Goal: Task Accomplishment & Management: Manage account settings

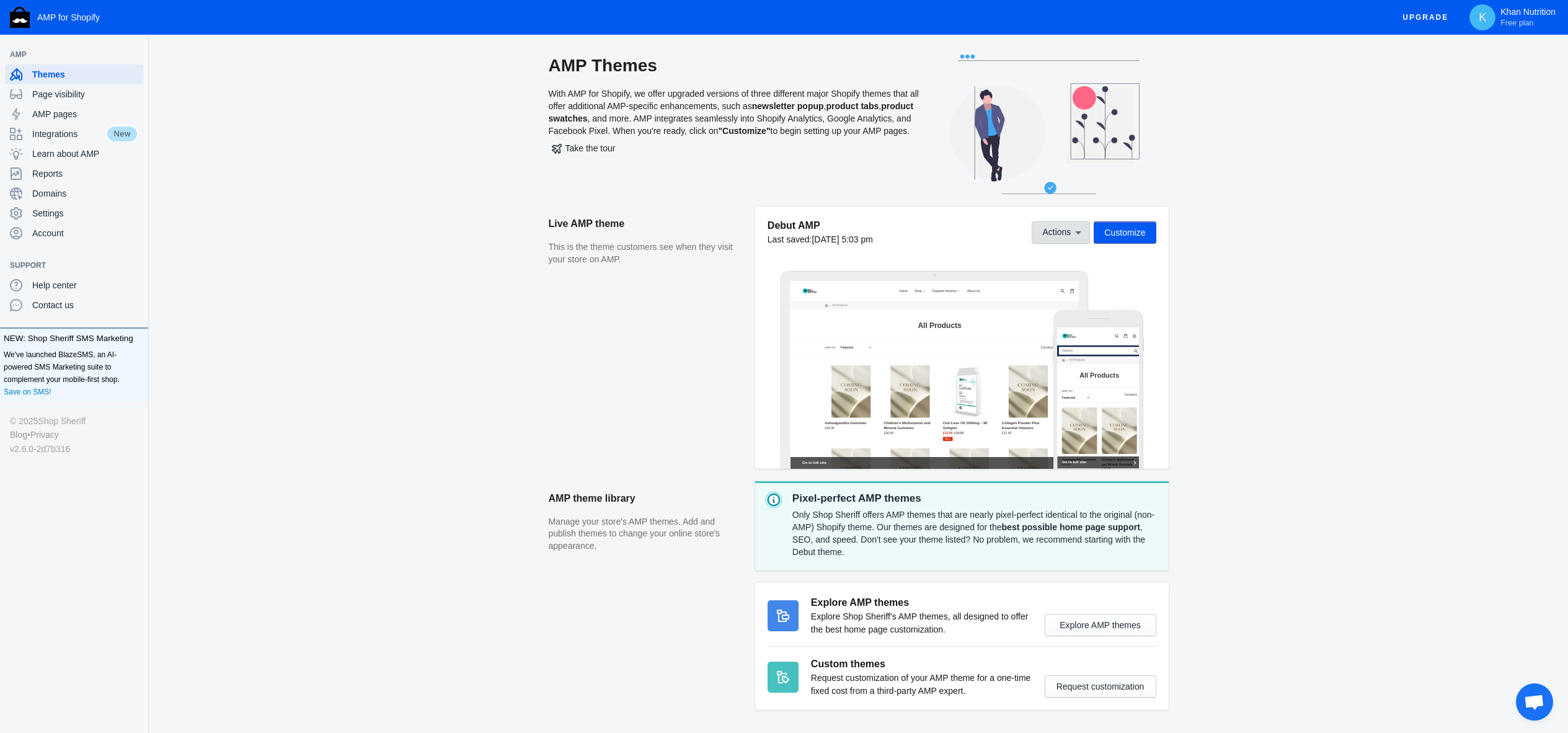
click at [1067, 228] on span "Actions" at bounding box center [1056, 233] width 28 height 10
click at [552, 324] on div at bounding box center [784, 366] width 1568 height 733
click at [1114, 231] on span "Customize" at bounding box center [1124, 233] width 41 height 10
click at [1053, 239] on button "Actions" at bounding box center [1061, 232] width 59 height 22
click at [1067, 260] on button "View" at bounding box center [1079, 260] width 105 height 25
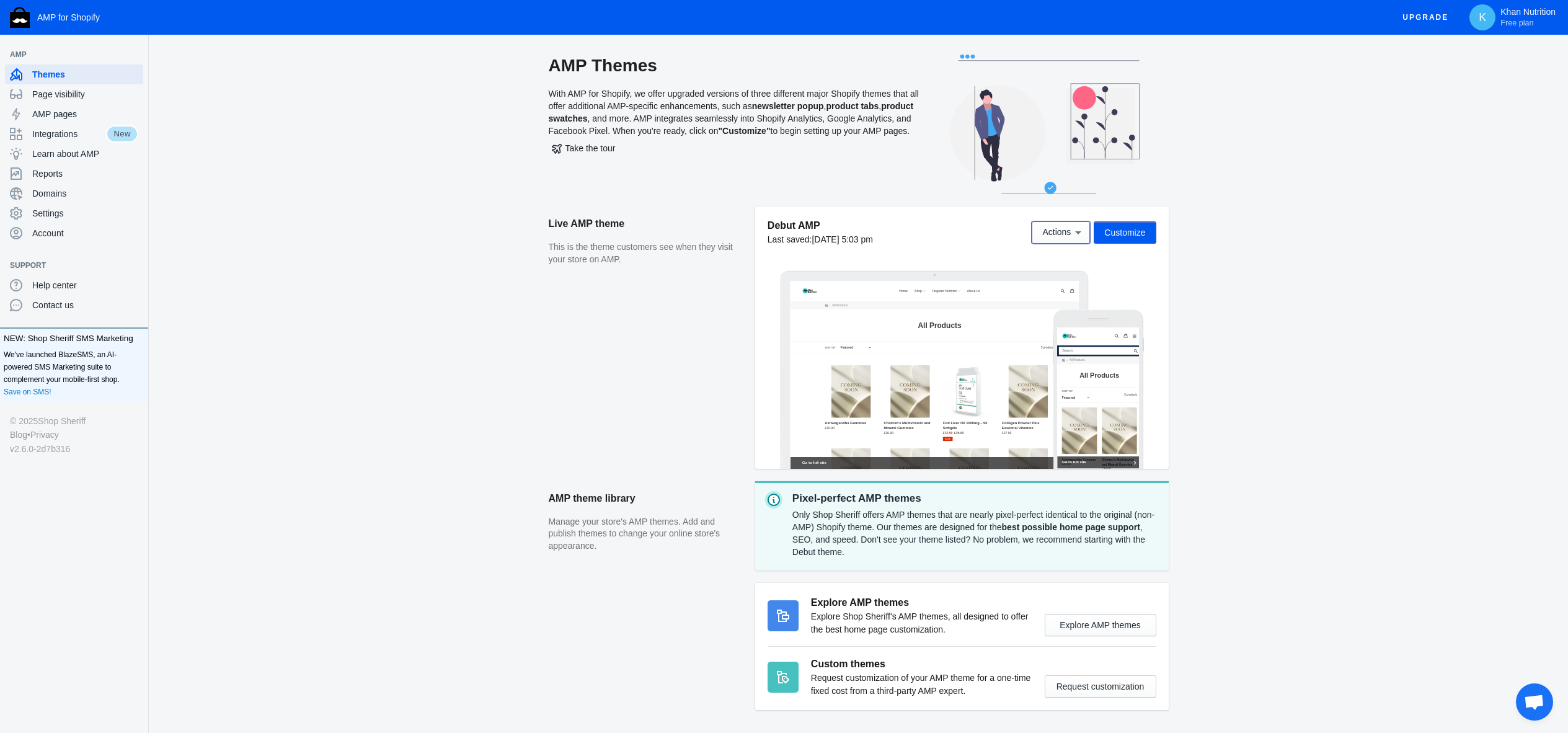
scroll to position [47, 0]
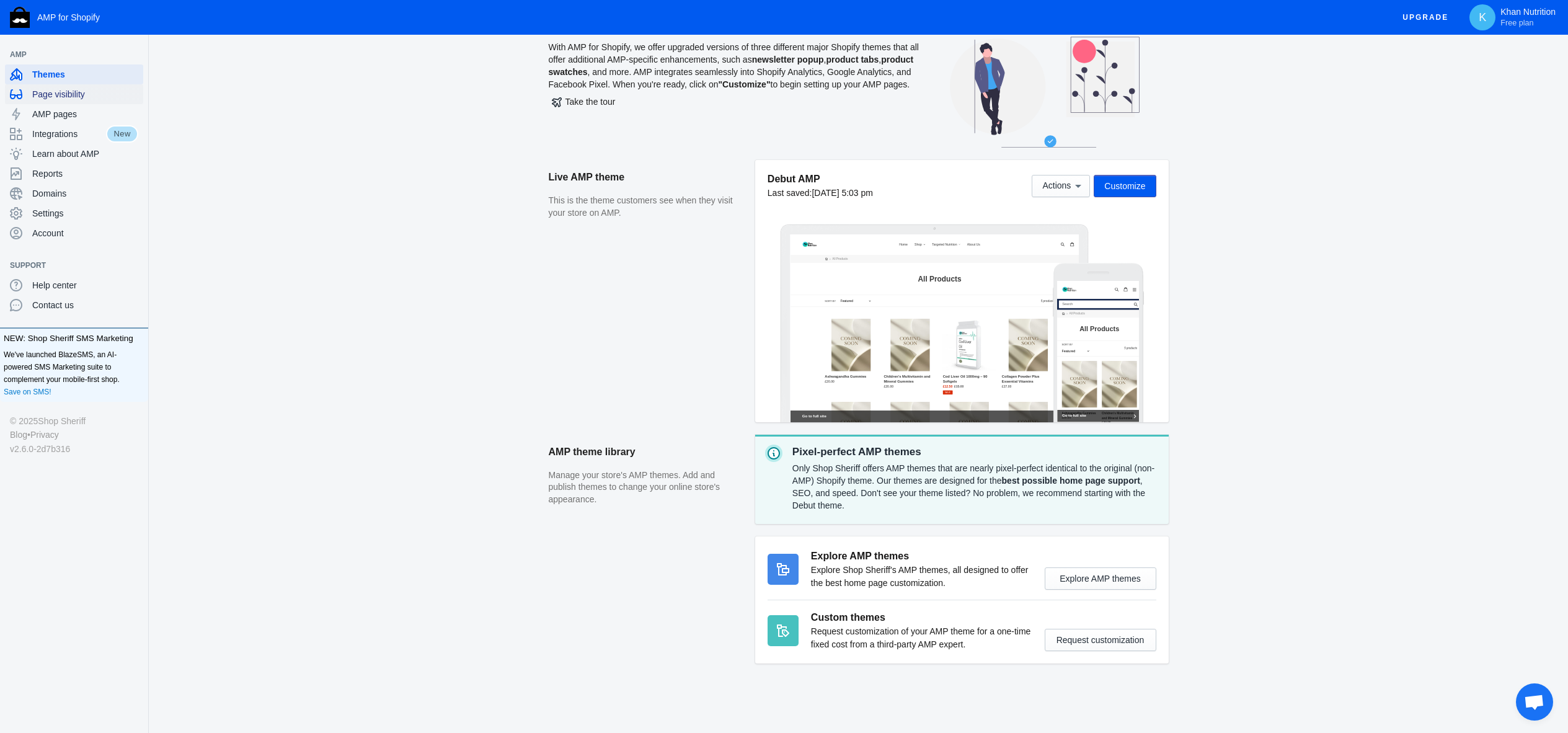
click at [72, 86] on div "Page visibility" at bounding box center [74, 94] width 129 height 20
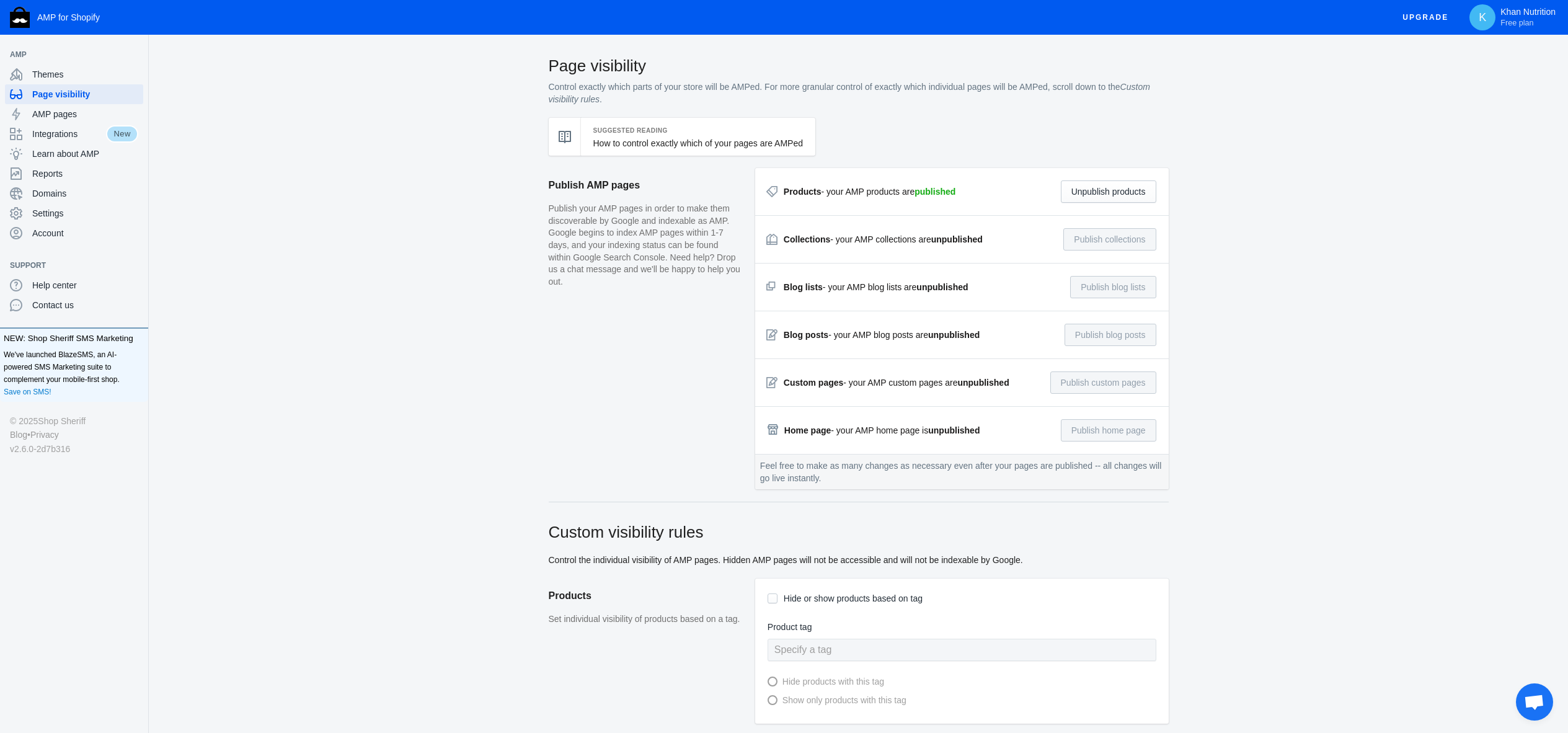
click at [895, 244] on div "Collections - your AMP collections are unpublished" at bounding box center [883, 240] width 199 height 13
click at [108, 106] on div "AMP pages" at bounding box center [74, 113] width 129 height 20
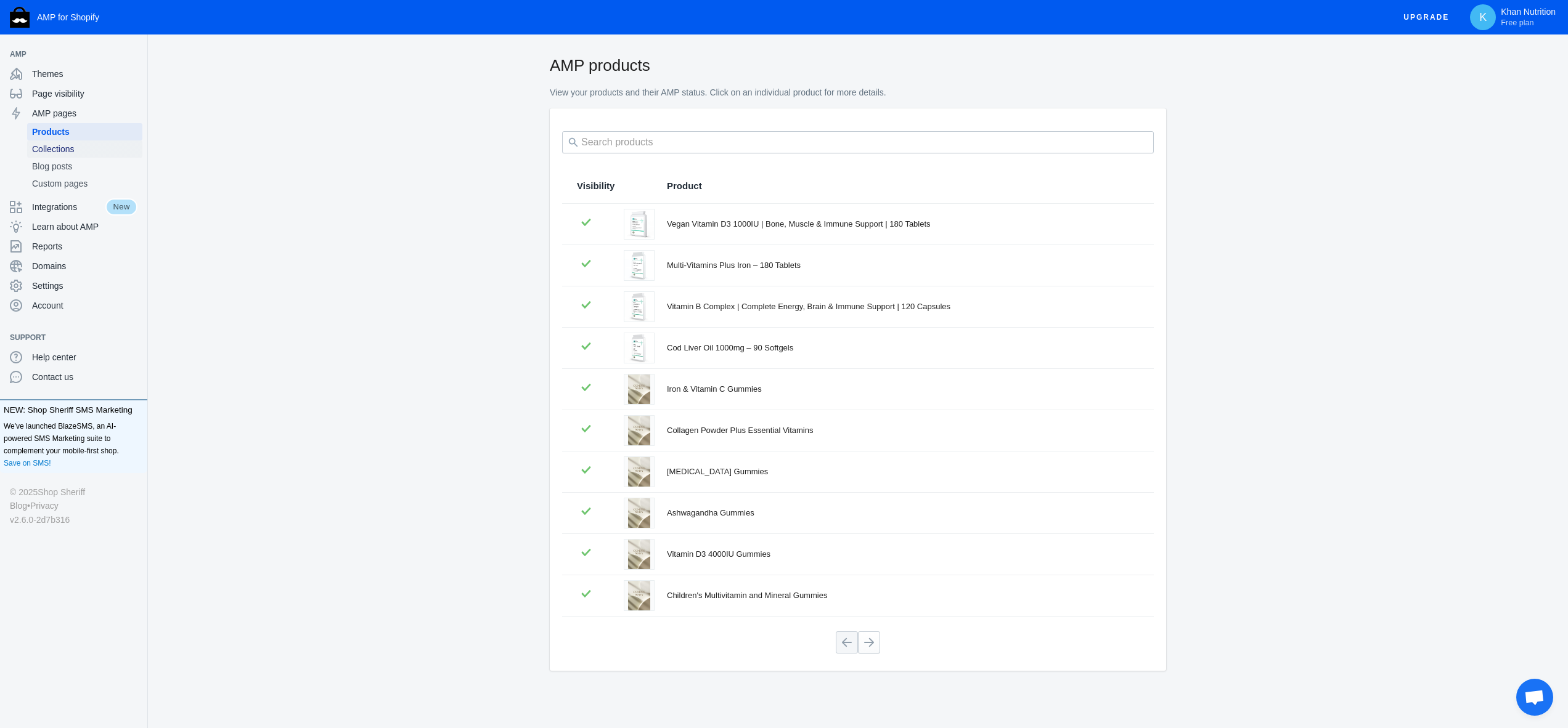
click at [70, 147] on span "Collections" at bounding box center [85, 149] width 105 height 13
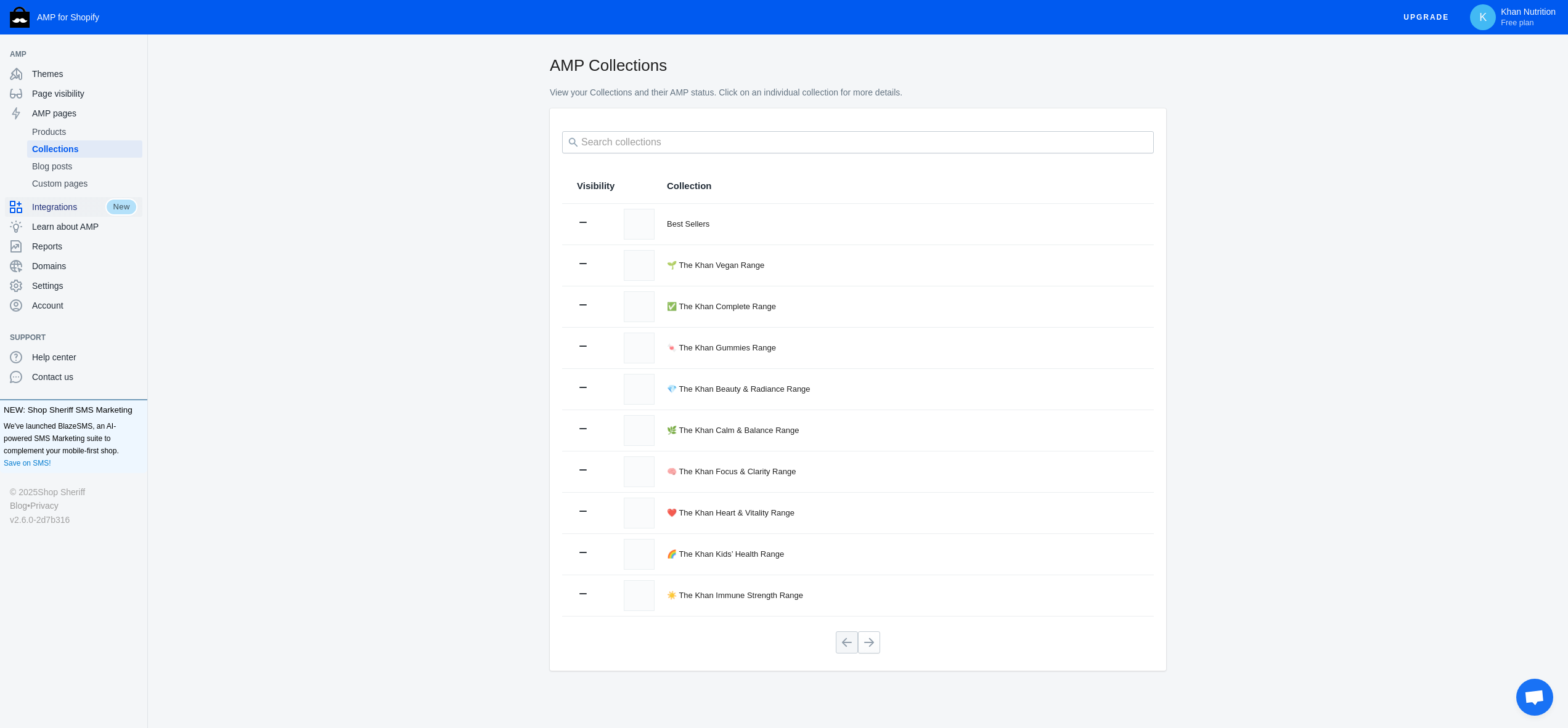
click at [71, 212] on span "Integrations" at bounding box center [68, 207] width 73 height 13
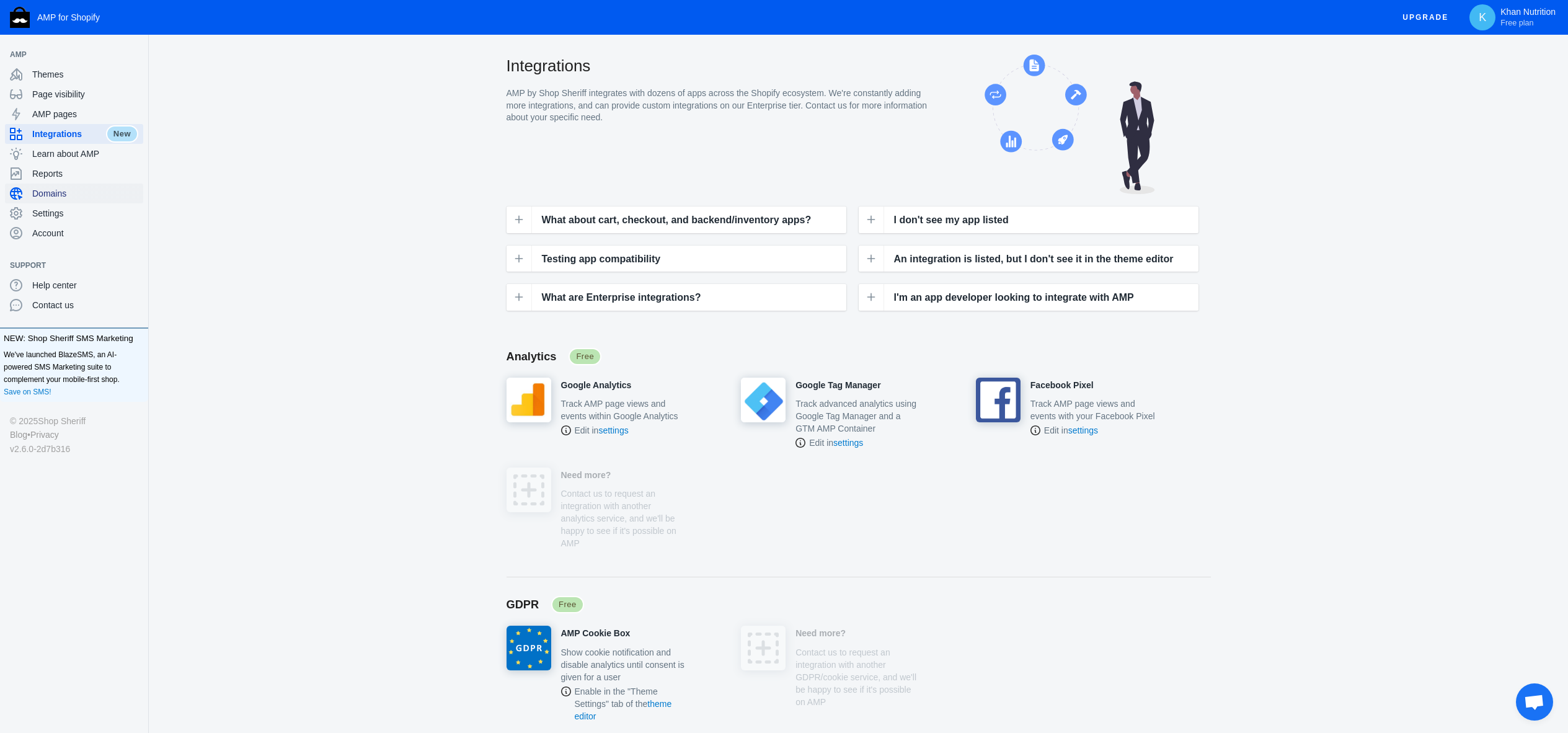
click at [83, 187] on div "Domains" at bounding box center [74, 193] width 129 height 20
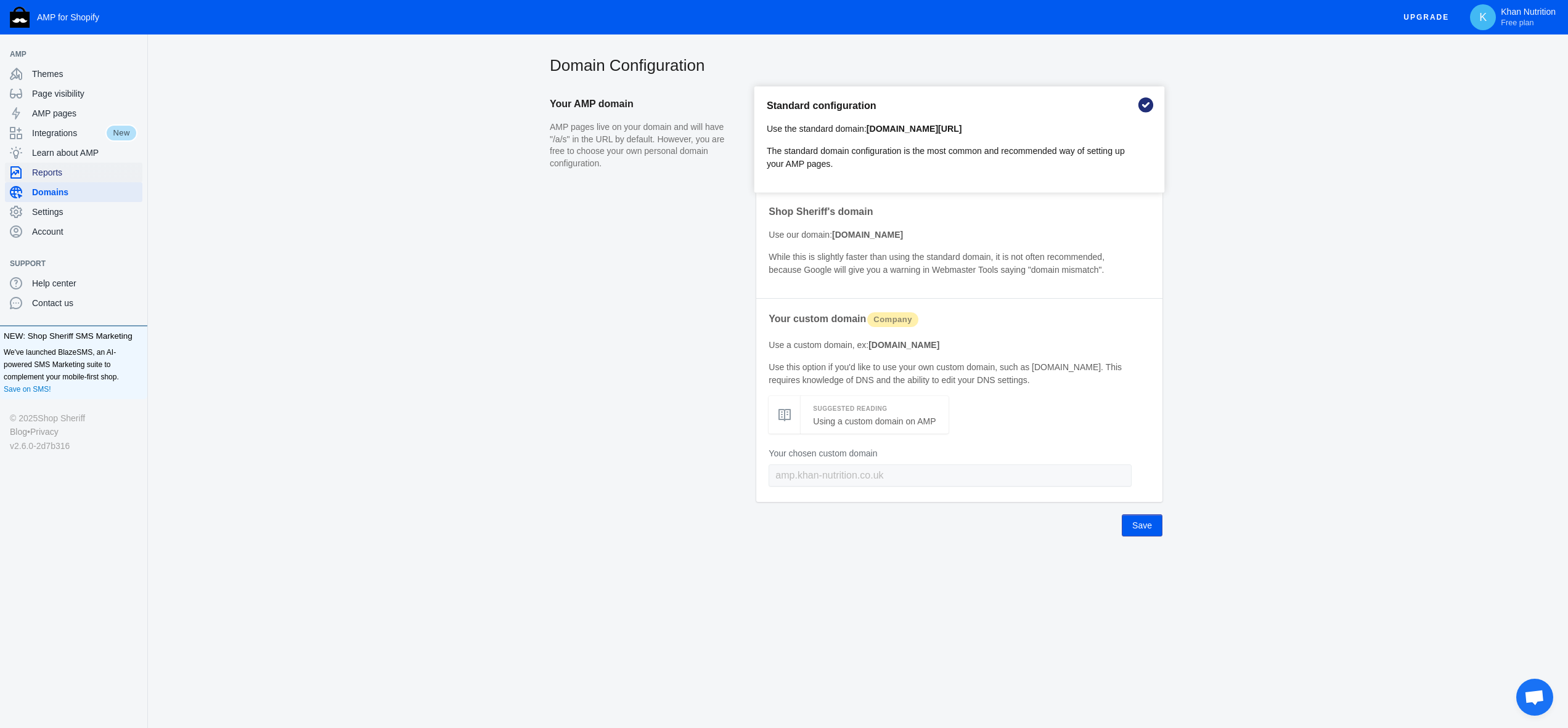
click at [77, 174] on span "Reports" at bounding box center [85, 173] width 105 height 13
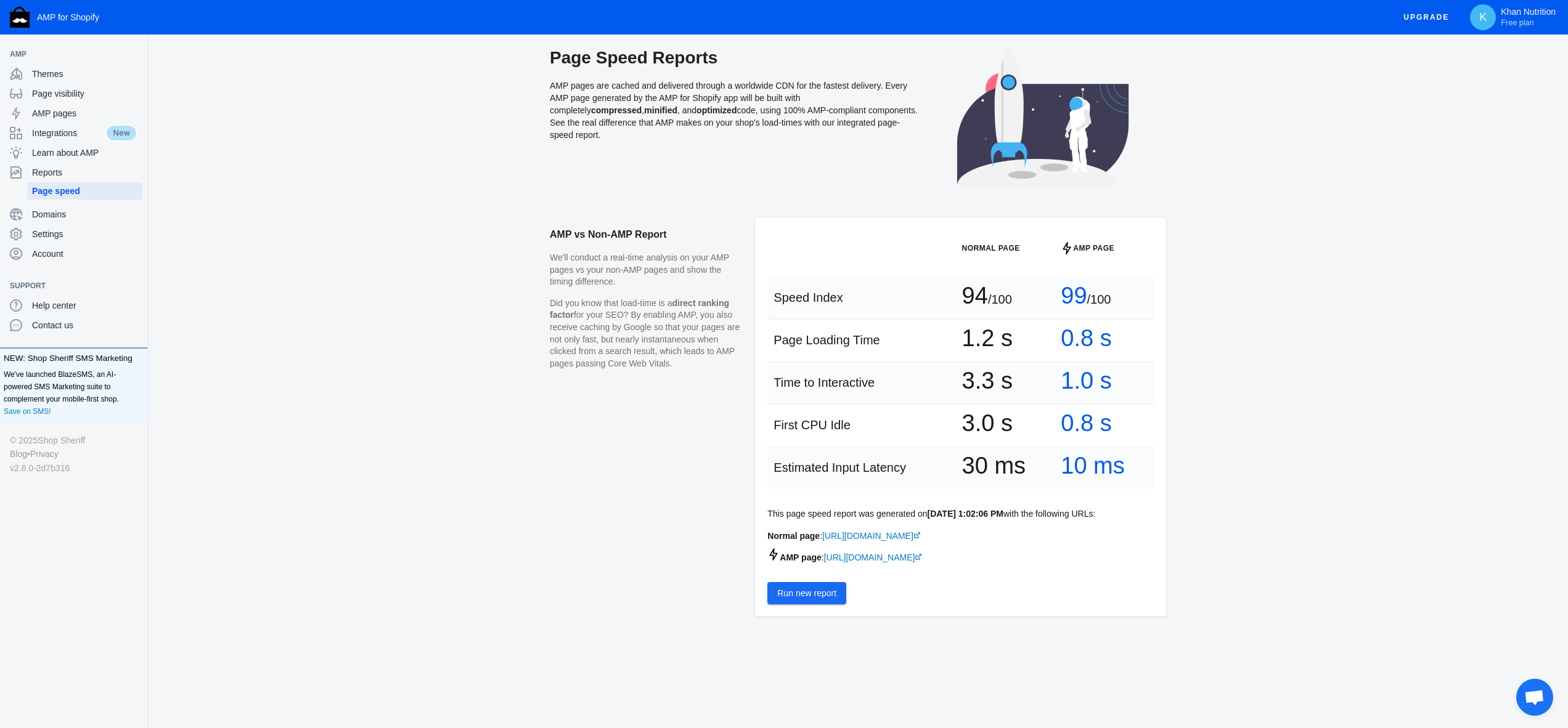
click at [812, 602] on button "Run new report" at bounding box center [807, 593] width 79 height 22
click at [827, 604] on button "Run new report" at bounding box center [807, 593] width 79 height 22
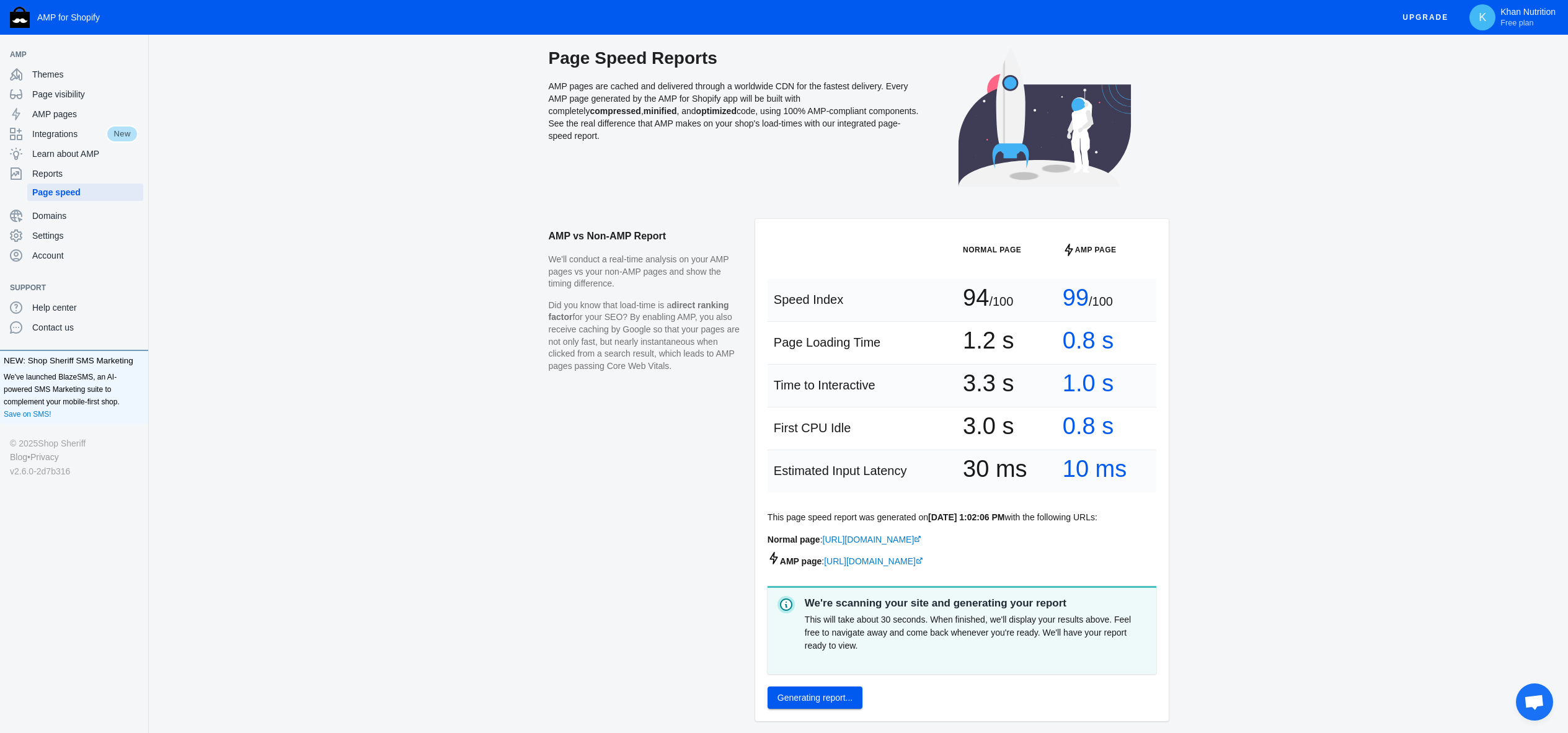
scroll to position [73, 0]
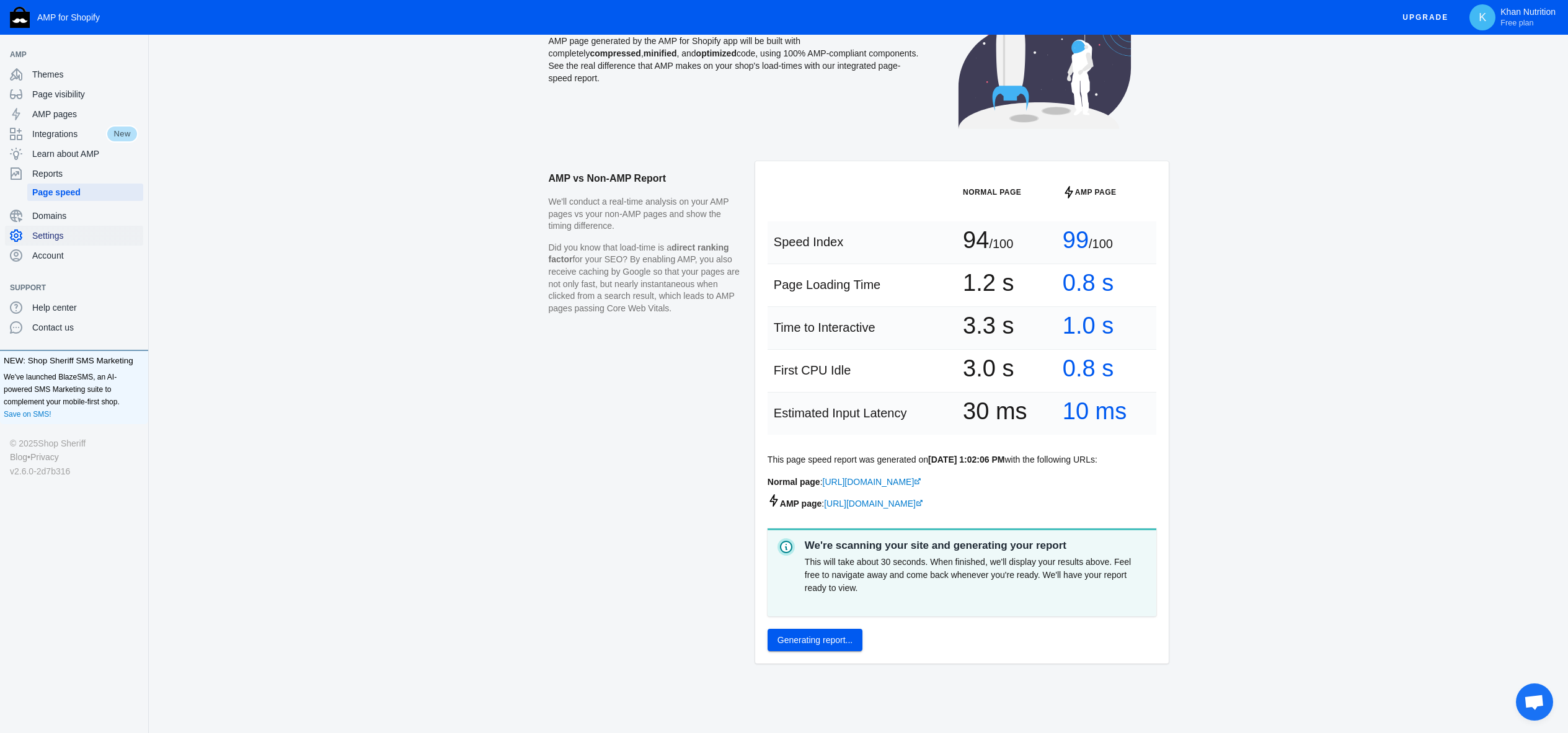
click at [58, 236] on span "Settings" at bounding box center [85, 236] width 106 height 13
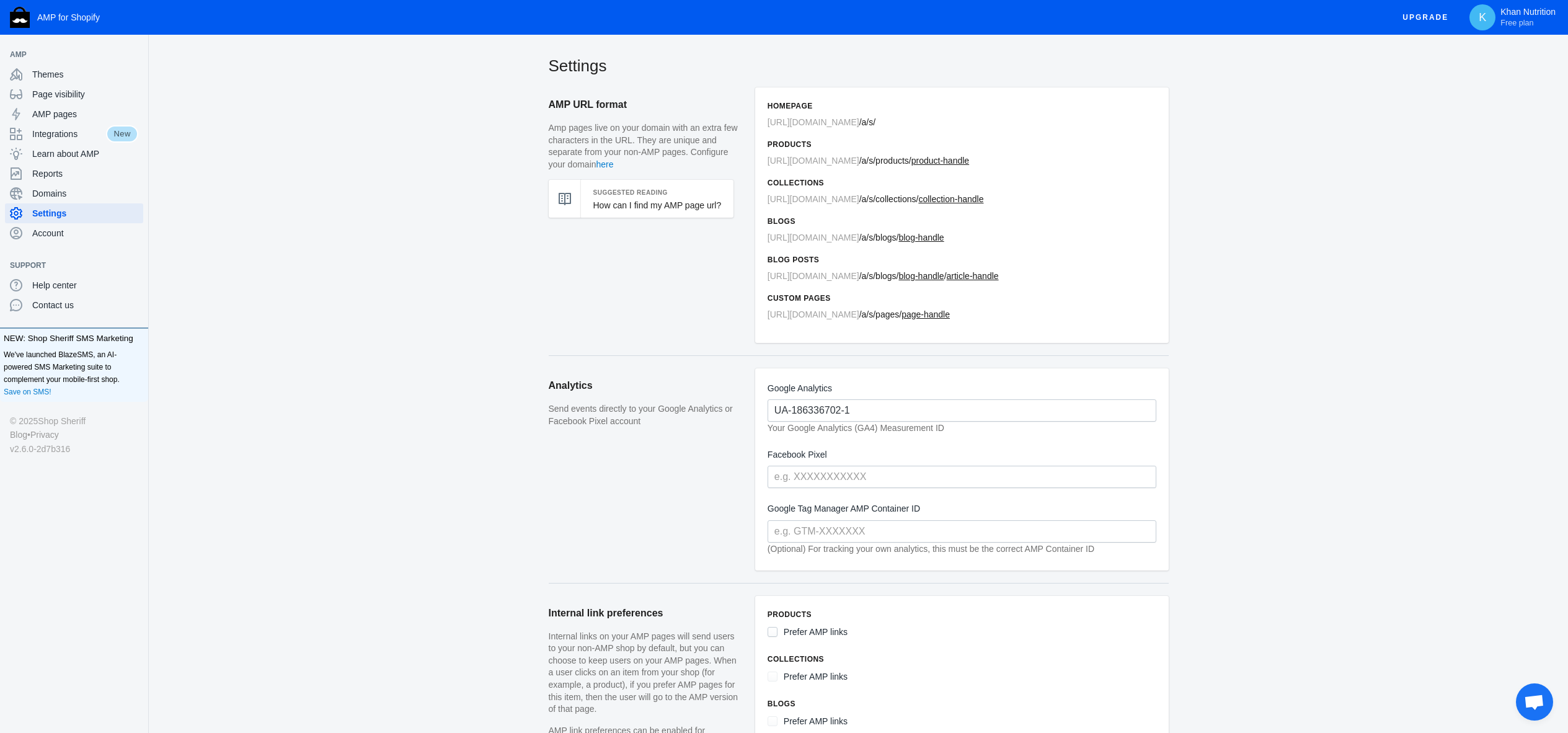
click at [859, 165] on span "[URL][DOMAIN_NAME]" at bounding box center [813, 161] width 92 height 10
click at [93, 234] on span "Account" at bounding box center [85, 233] width 106 height 13
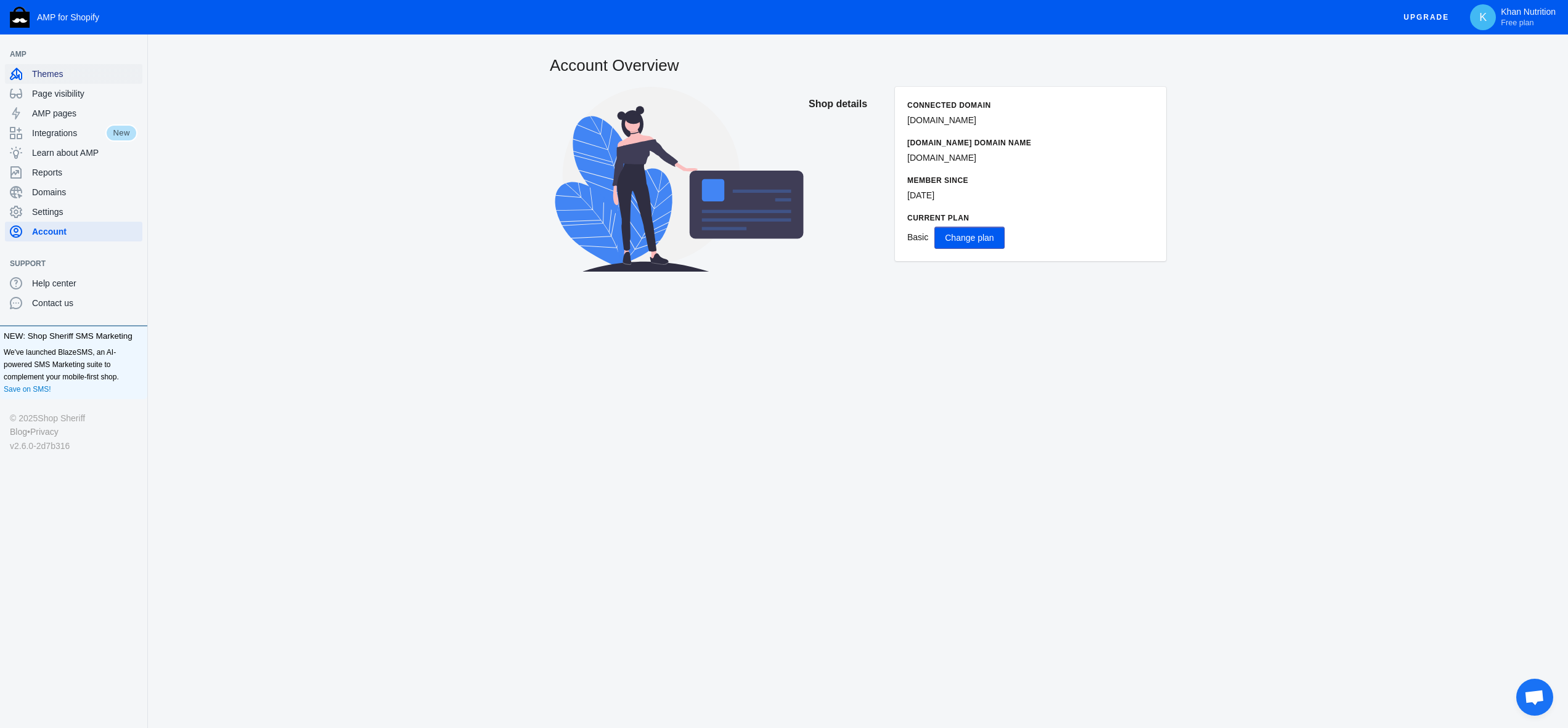
click at [53, 81] on div "Themes" at bounding box center [74, 73] width 128 height 19
